Goal: Find specific page/section: Find specific page/section

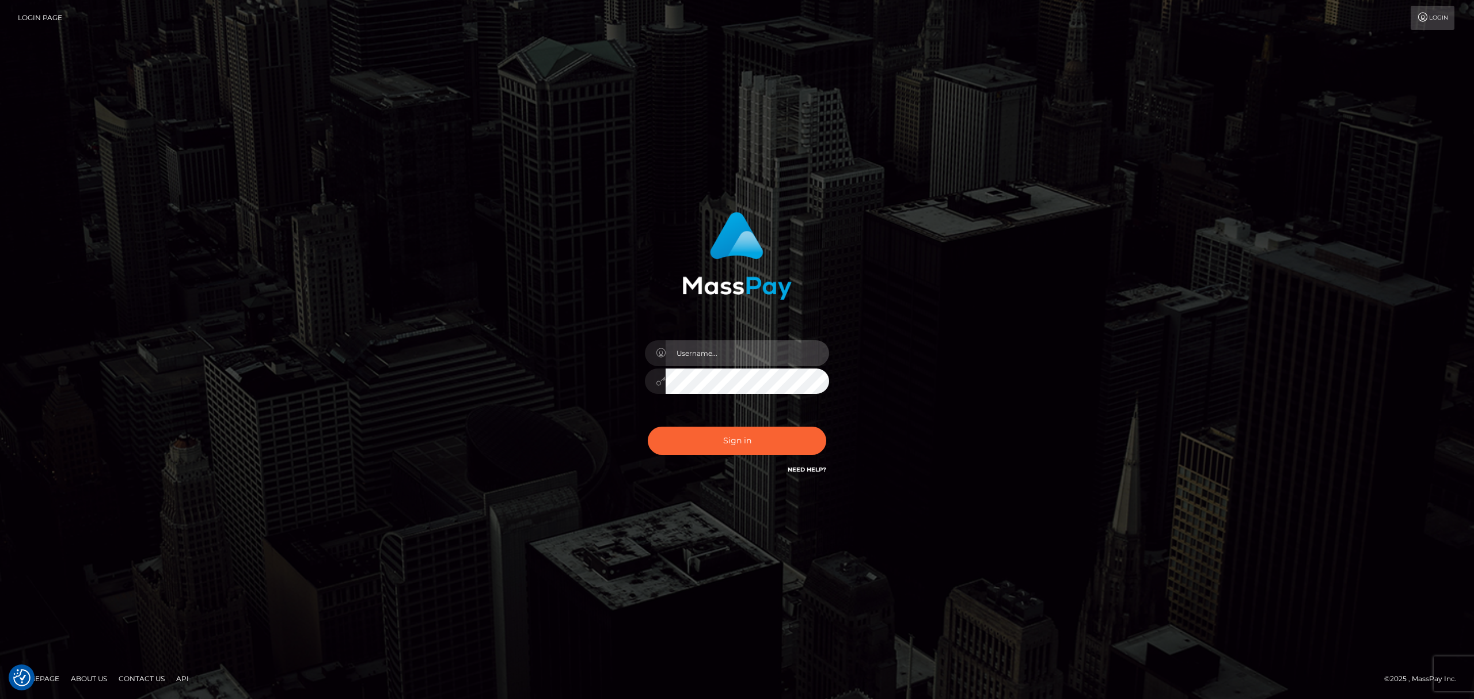
click at [724, 348] on input "text" at bounding box center [746, 353] width 163 height 26
type input "Eric"
click at [715, 445] on button "Sign in" at bounding box center [737, 441] width 178 height 28
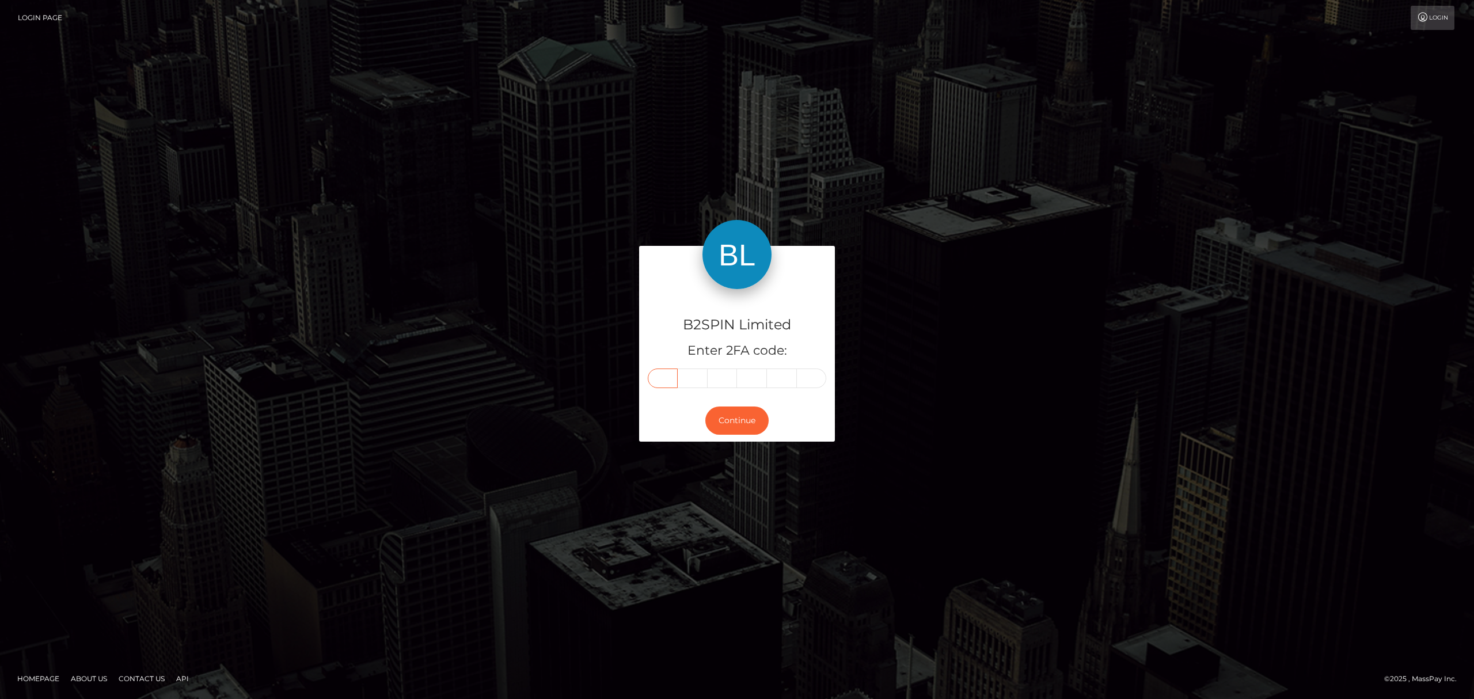
click at [666, 378] on input "text" at bounding box center [663, 378] width 30 height 20
paste input "3"
type input "3"
type input "1"
type input "0"
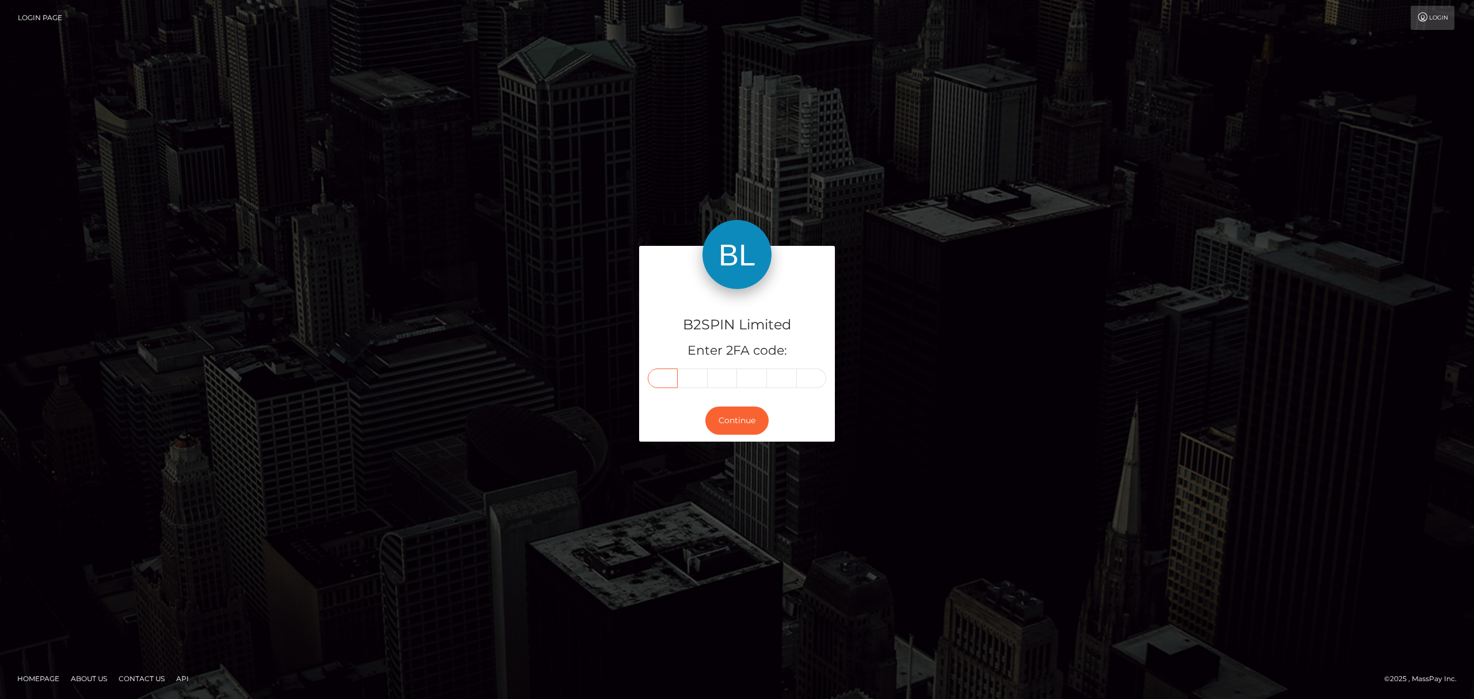
type input "2"
type input "8"
click at [748, 419] on button "Continue" at bounding box center [736, 420] width 63 height 28
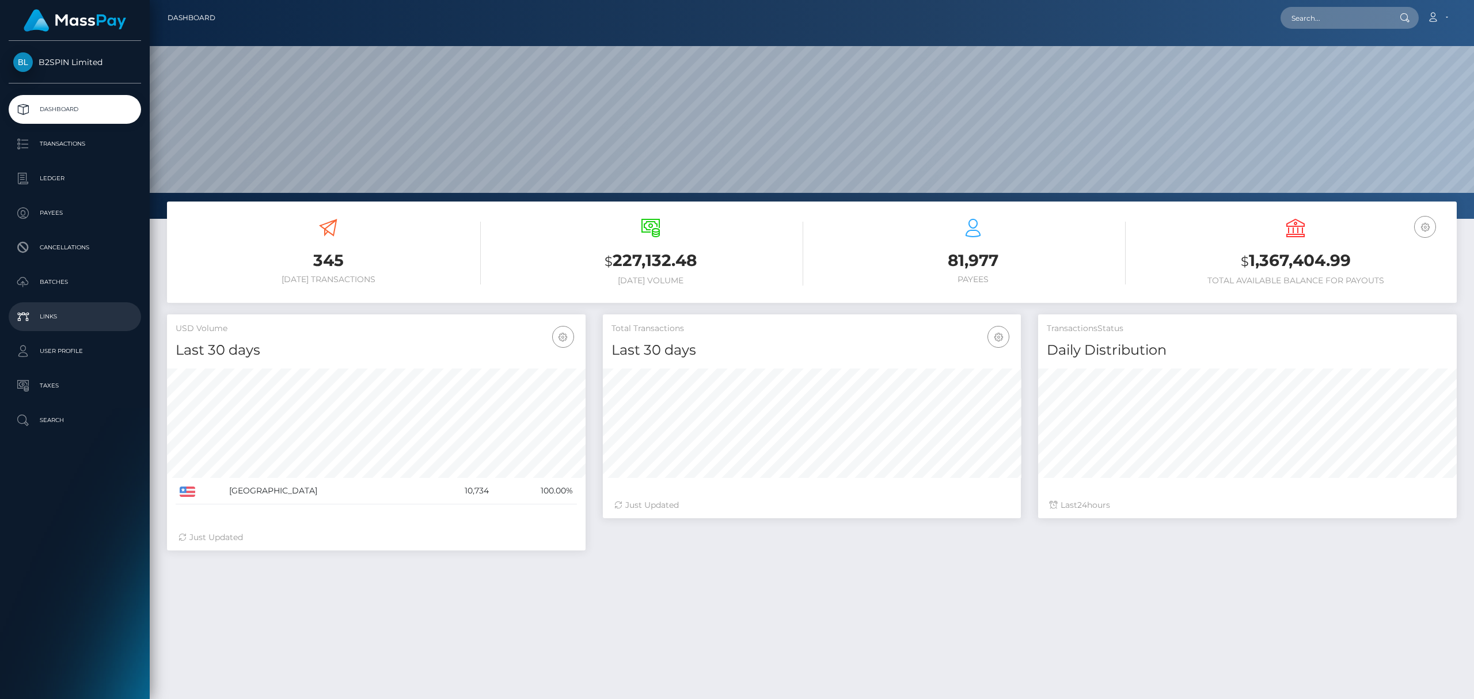
scroll to position [236, 418]
click at [1316, 12] on input "text" at bounding box center [1334, 18] width 108 height 22
paste input "431b61ee-9c58-4086-b483-3a1bb31af769"
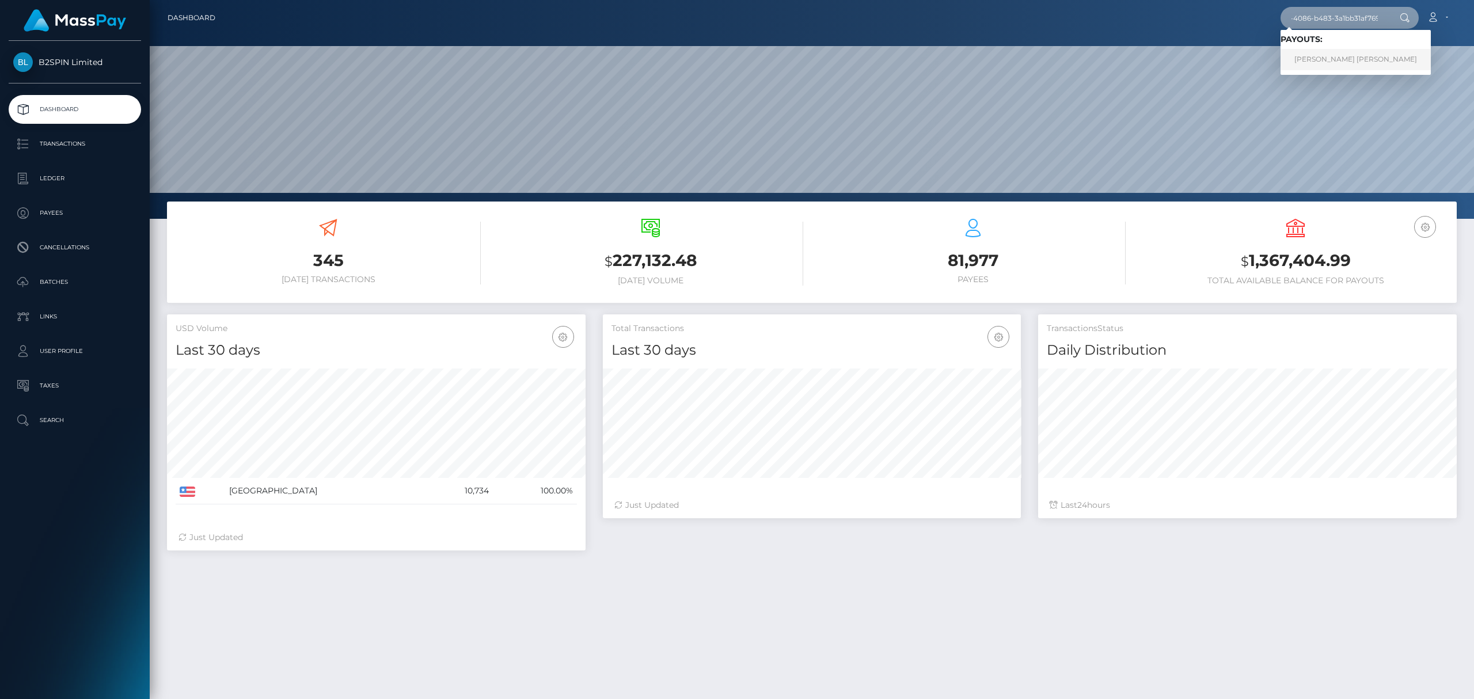
type input "431b61ee-9c58-4086-b483-3a1bb31af769"
click at [1337, 63] on link "CHRISTOPHER ADAMS WATSON" at bounding box center [1355, 59] width 150 height 21
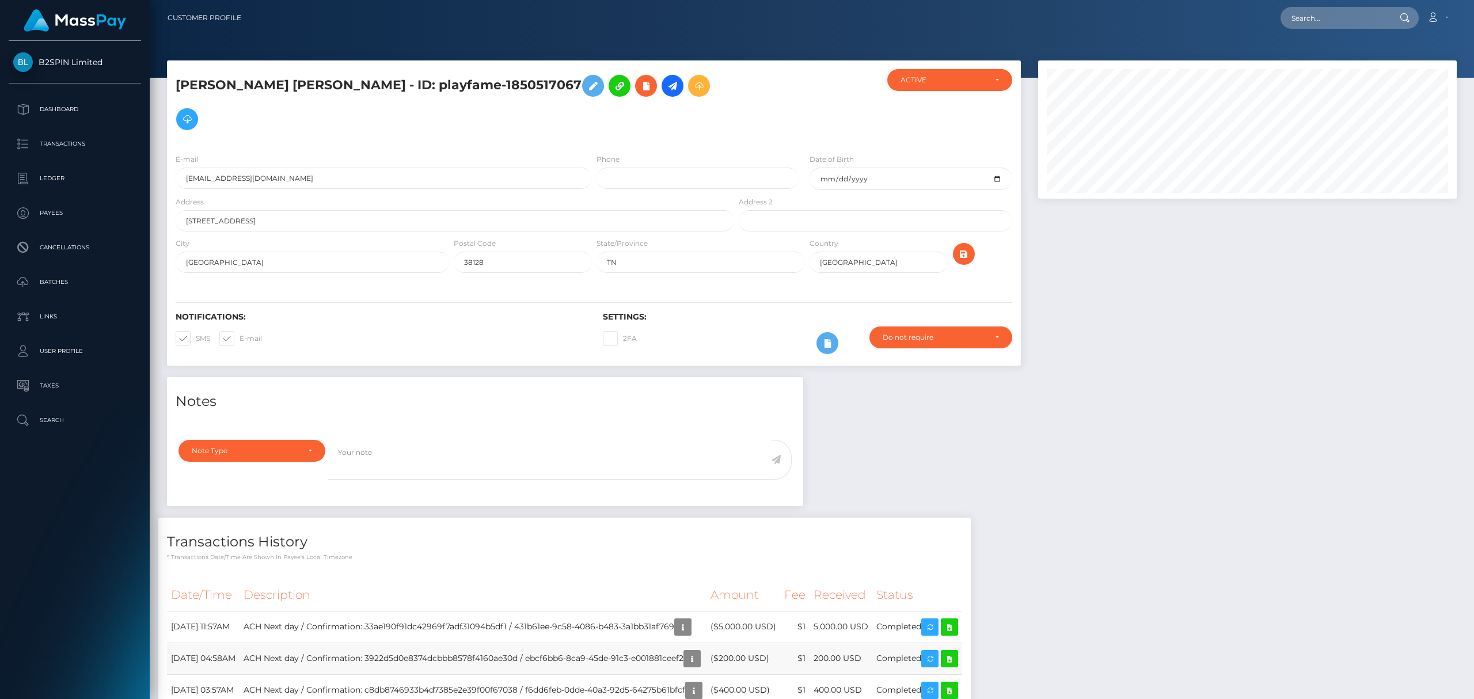
scroll to position [138, 418]
click at [956, 620] on icon at bounding box center [949, 627] width 14 height 14
